Goal: Task Accomplishment & Management: Use online tool/utility

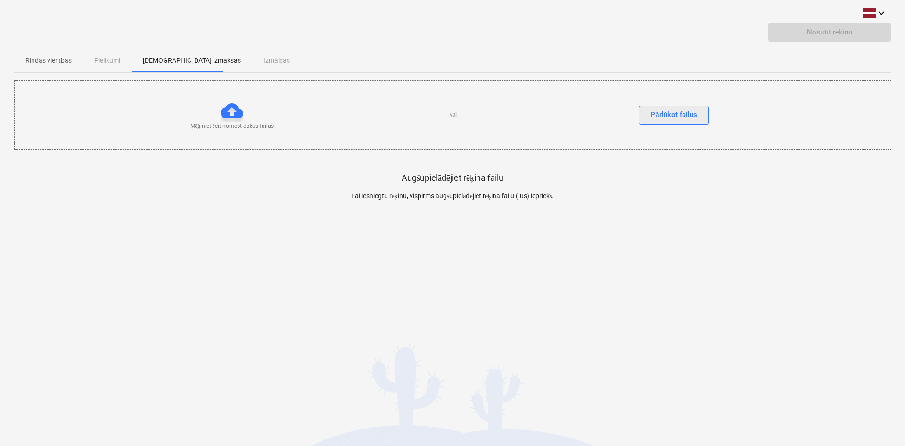
click at [679, 115] on div "Pārlūkot failus" at bounding box center [674, 114] width 47 height 12
click at [666, 114] on div "Pārlūkot failus" at bounding box center [674, 114] width 47 height 12
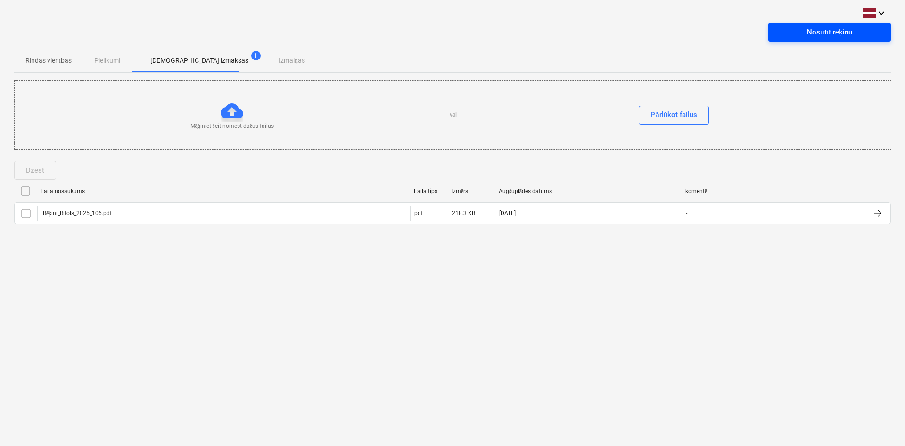
click at [824, 32] on div "Nosūtīt rēķinu" at bounding box center [829, 32] width 45 height 12
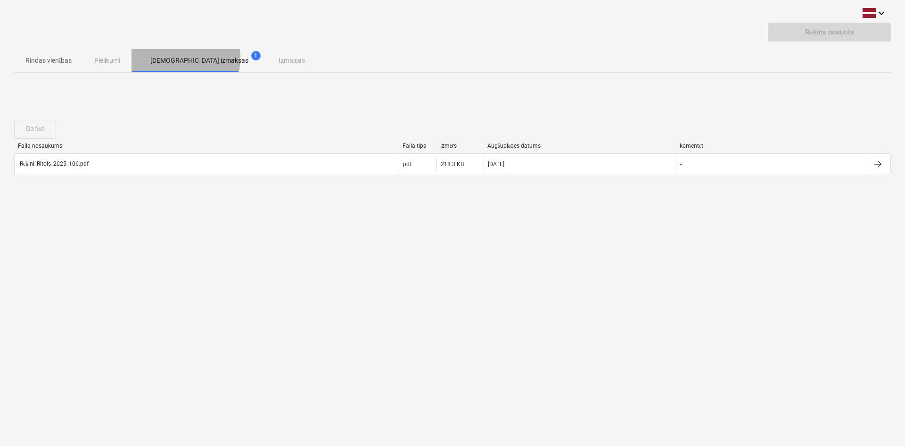
click at [182, 58] on p "[DEMOGRAPHIC_DATA] izmaksas" at bounding box center [199, 61] width 98 height 10
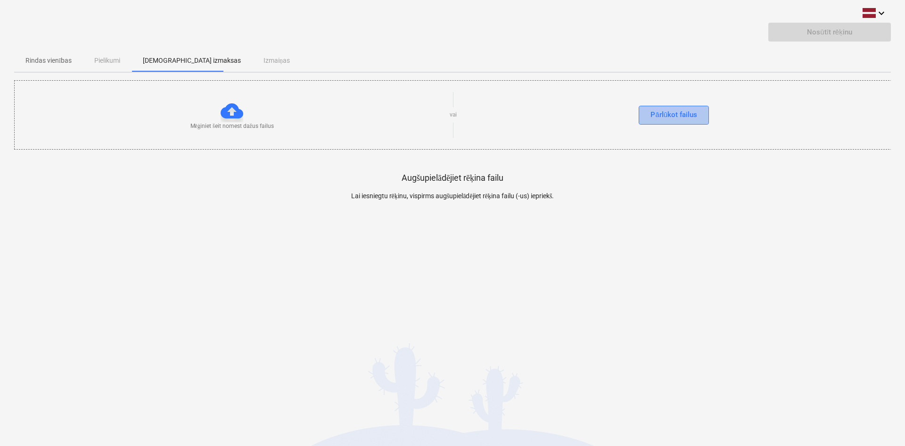
click at [679, 113] on div "Pārlūkot failus" at bounding box center [674, 114] width 47 height 12
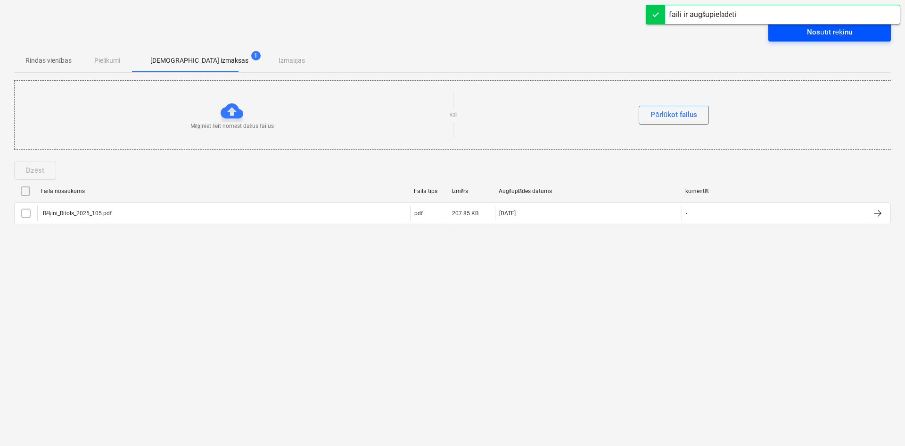
click at [832, 31] on div "Nosūtīt rēķinu" at bounding box center [829, 32] width 45 height 12
